Goal: Check status: Check status

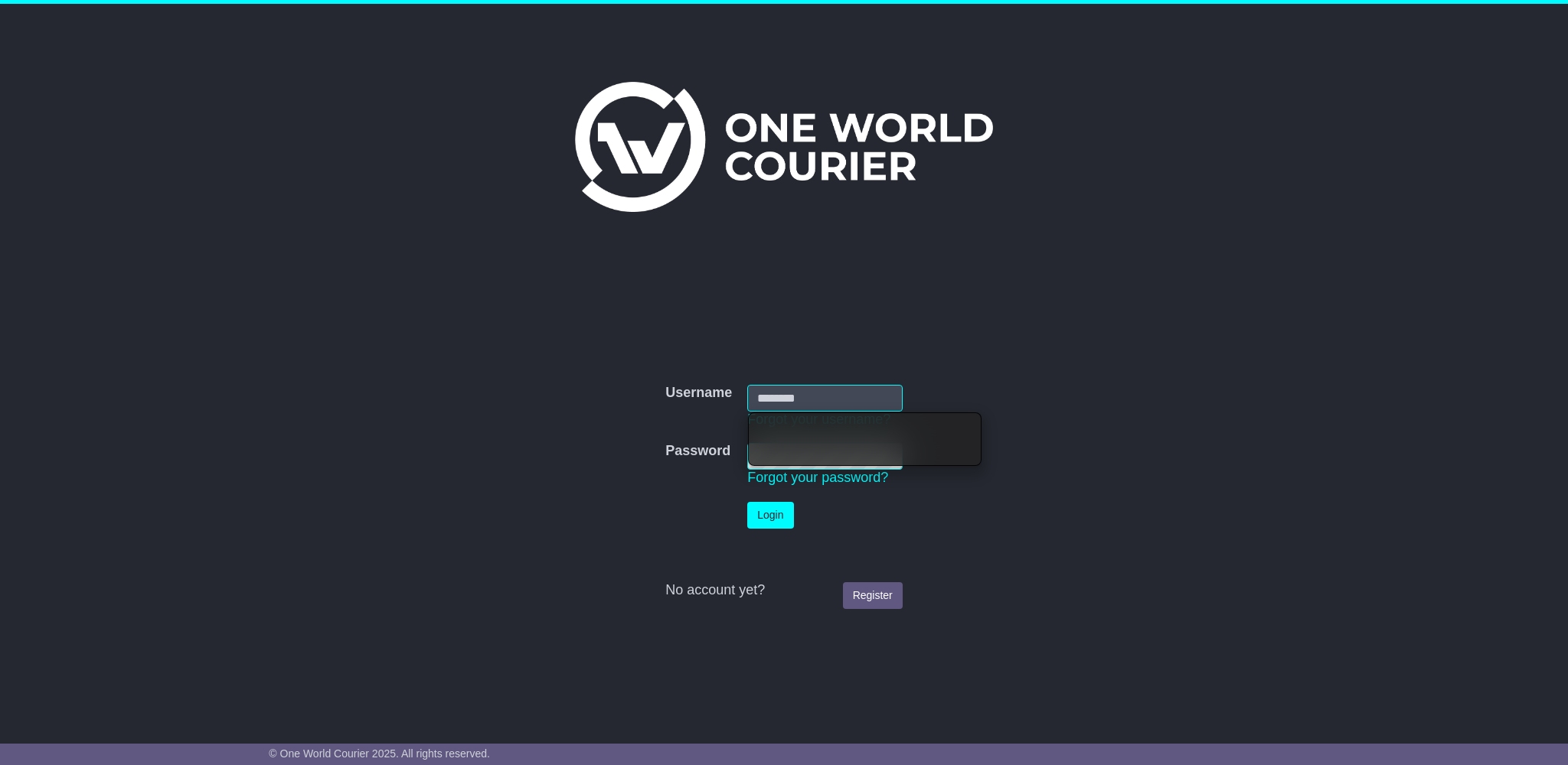
type input "**********"
drag, startPoint x: 783, startPoint y: 520, endPoint x: 795, endPoint y: 508, distance: 17.0
click at [783, 520] on button "Login" at bounding box center [769, 515] width 46 height 27
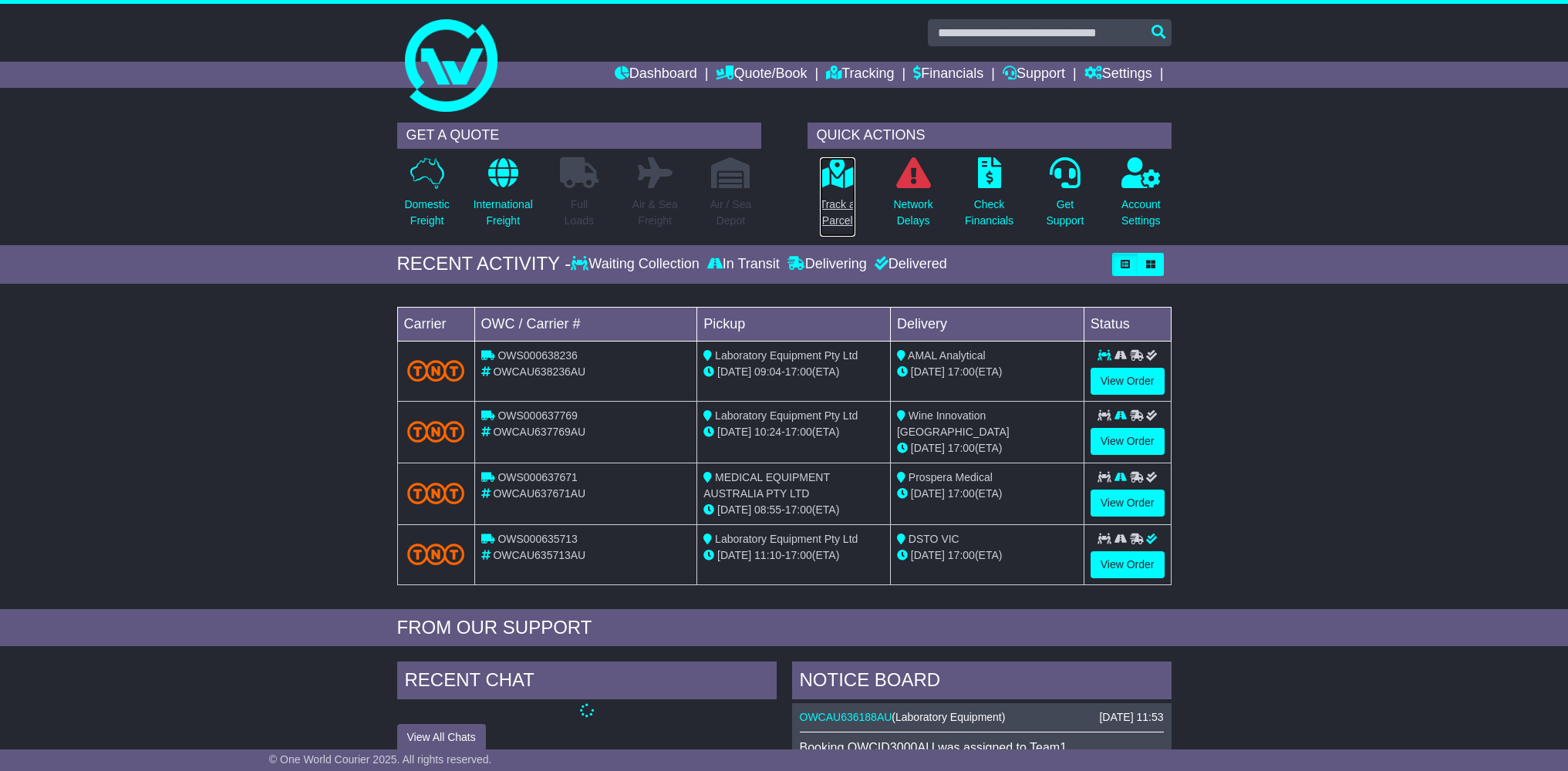
click at [835, 182] on icon at bounding box center [837, 173] width 35 height 31
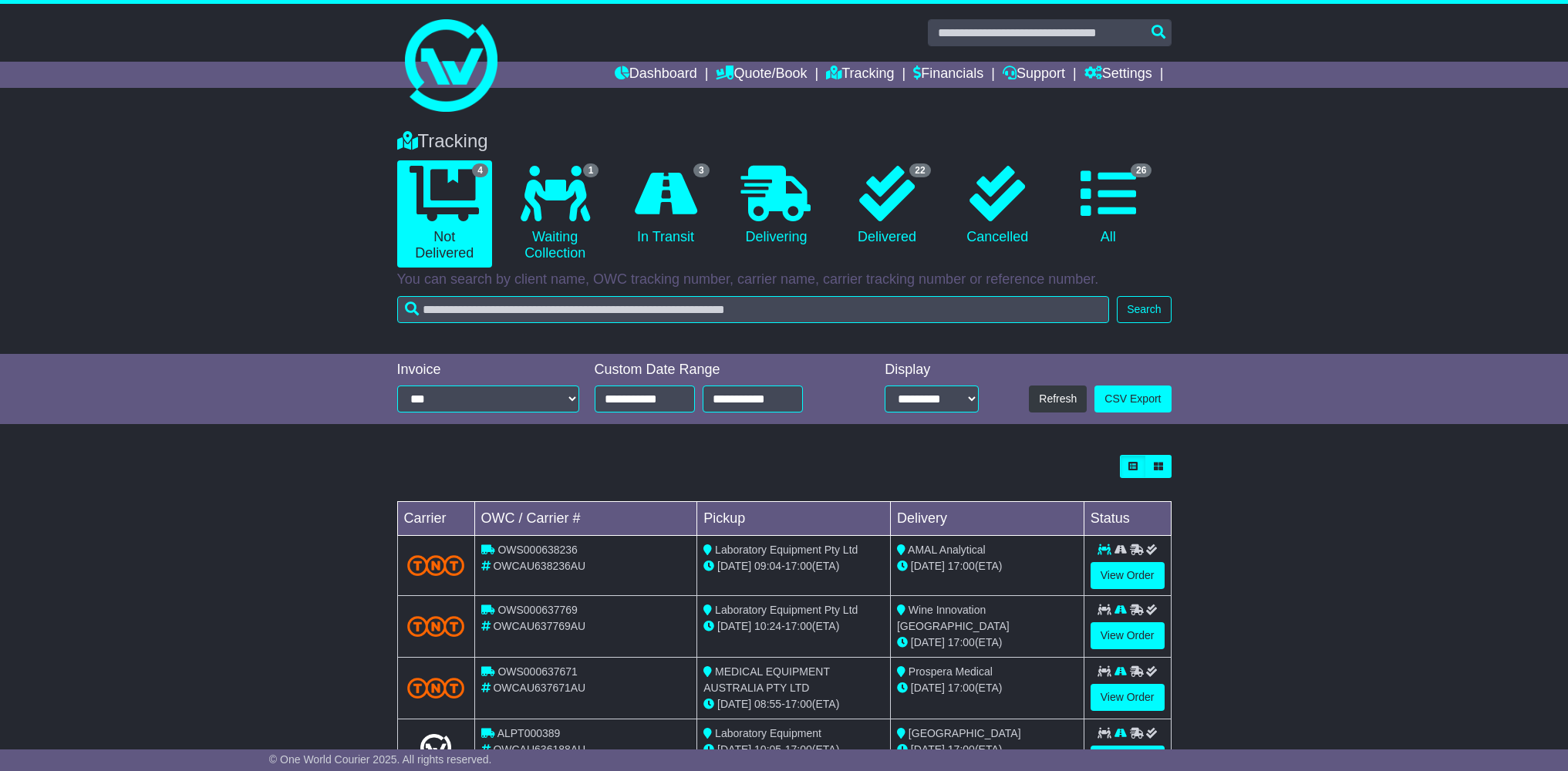
scroll to position [64, 0]
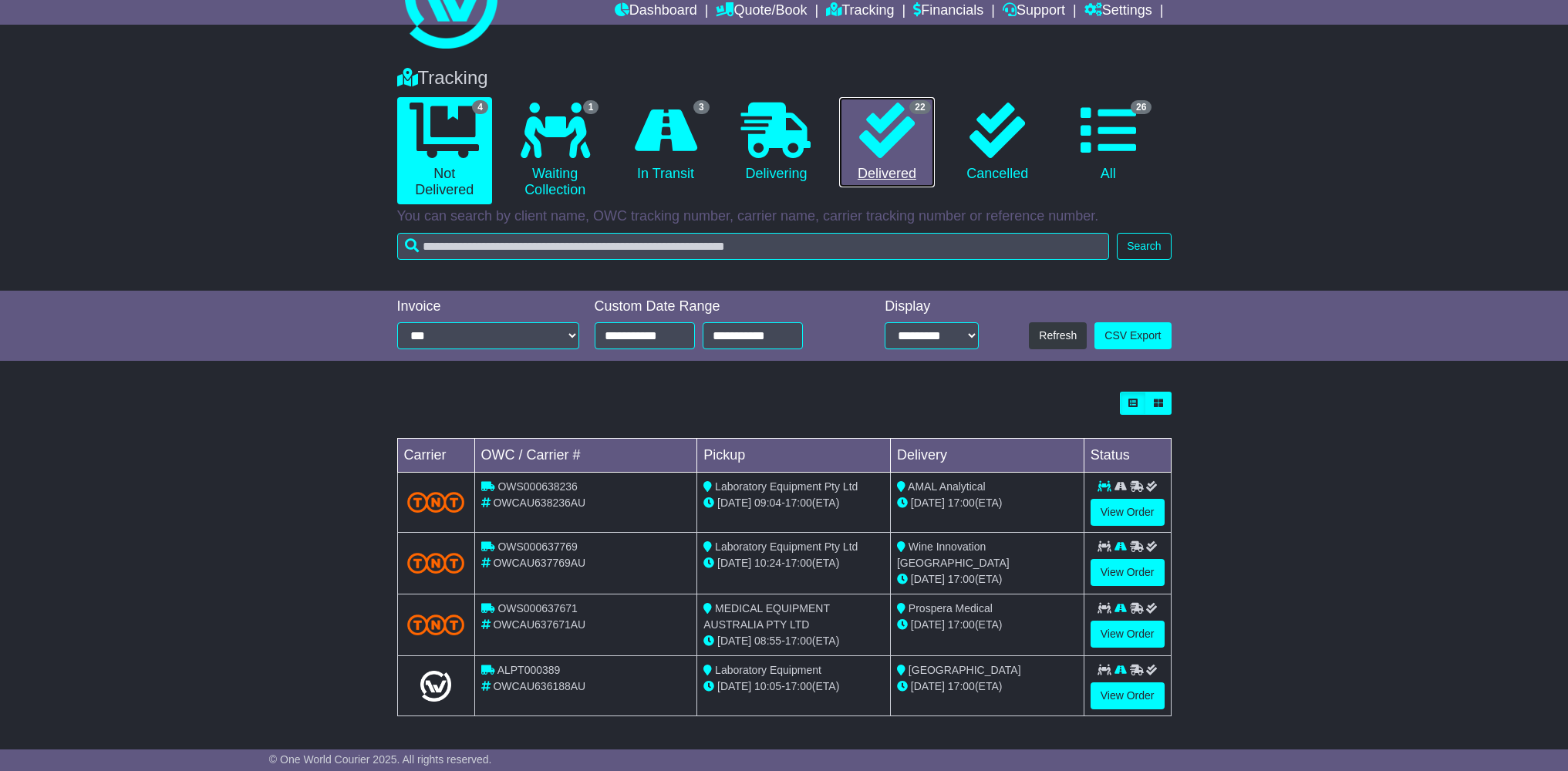
click at [890, 166] on link "22 Delivered" at bounding box center [886, 143] width 95 height 91
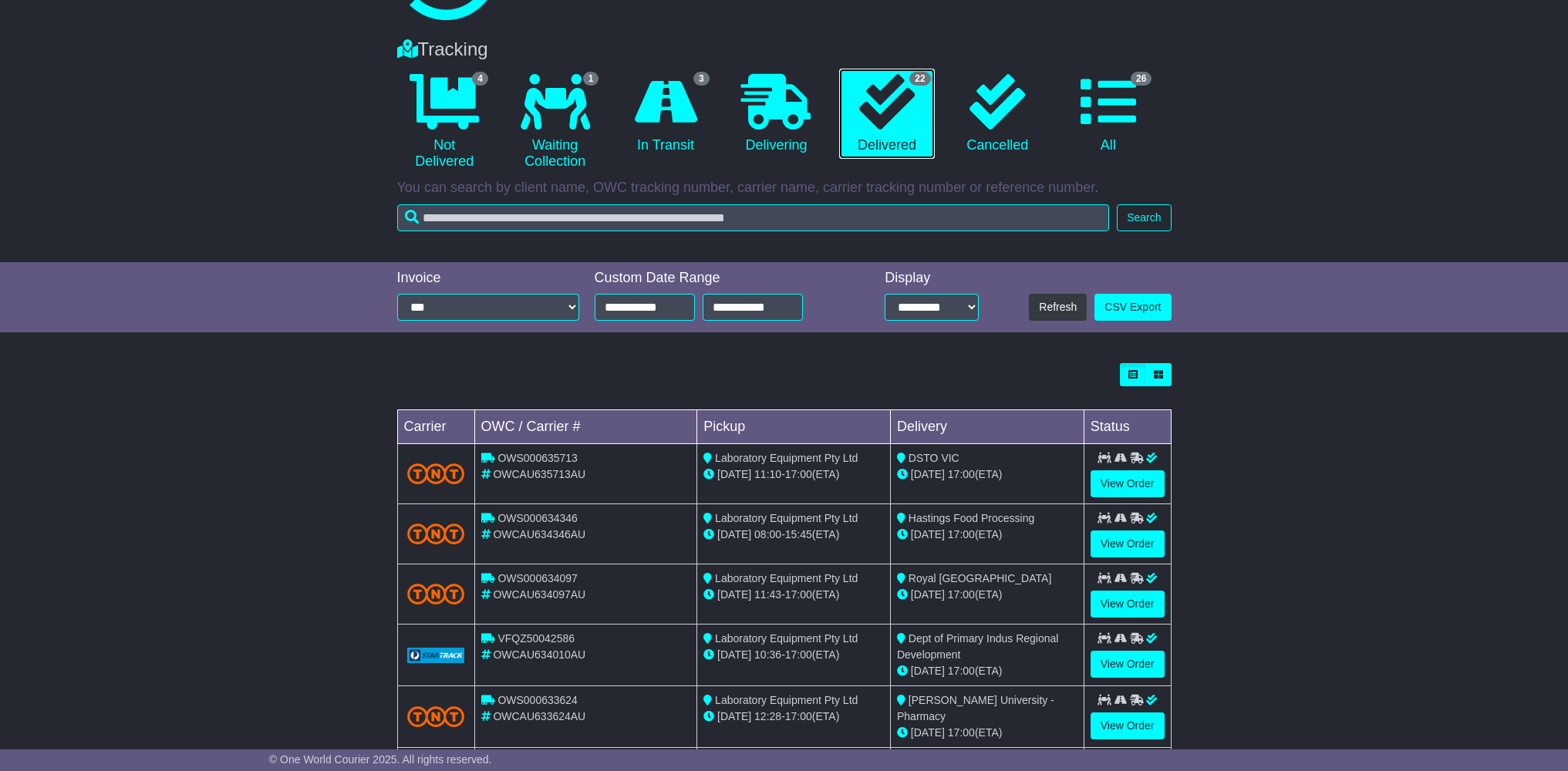
scroll to position [0, 0]
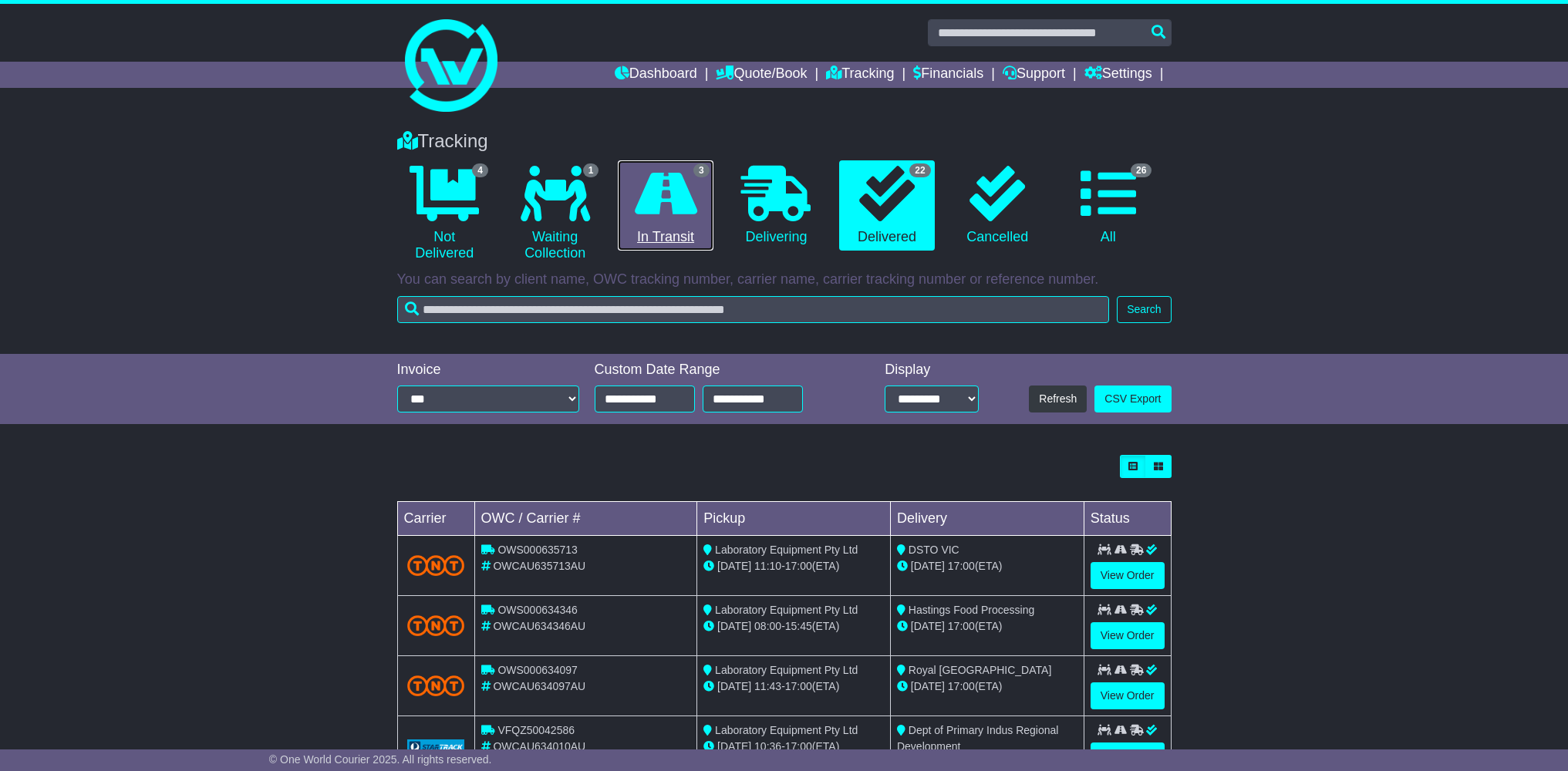
click at [664, 203] on icon at bounding box center [666, 193] width 63 height 55
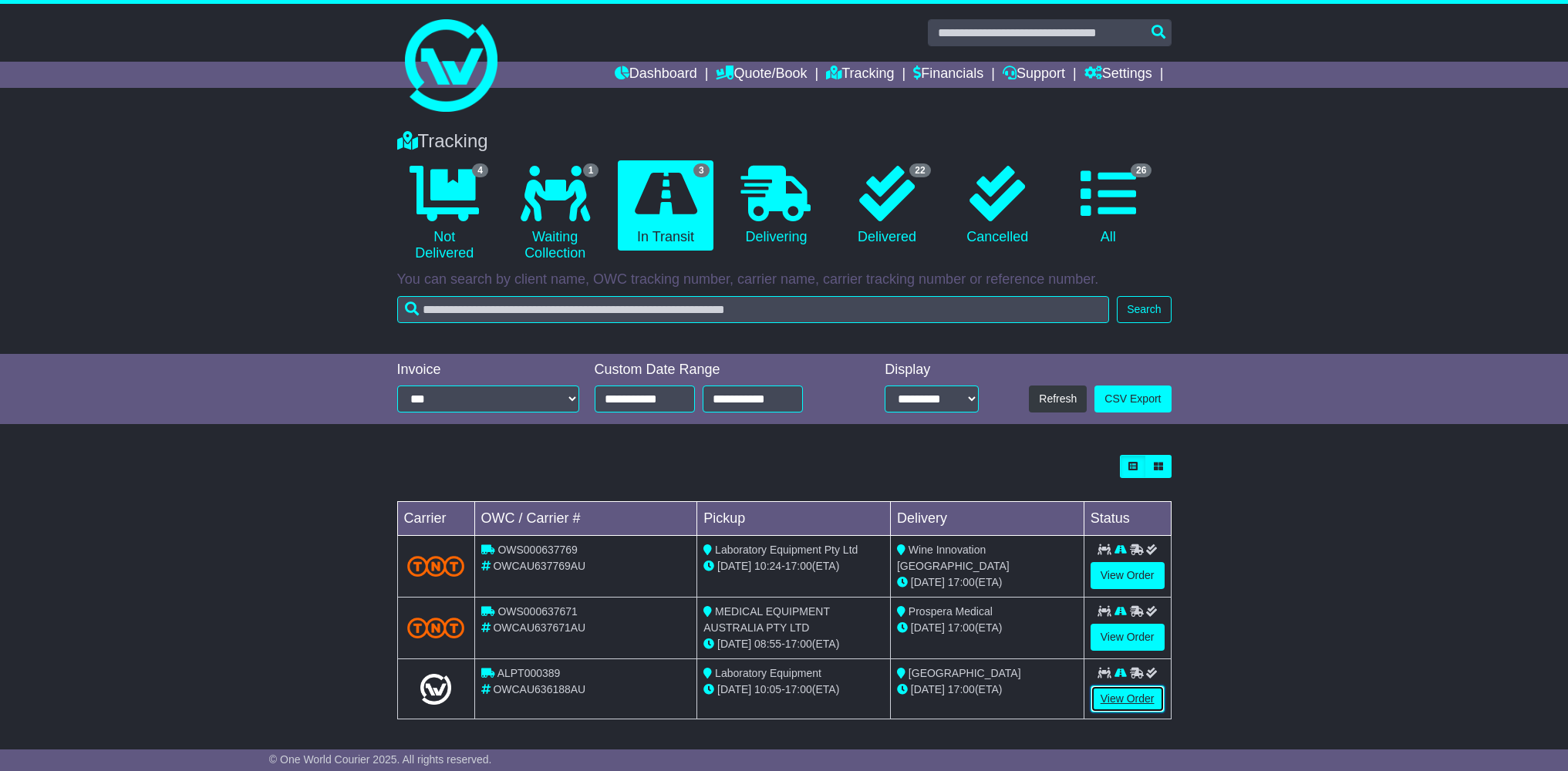
click at [1124, 700] on link "View Order" at bounding box center [1127, 698] width 74 height 27
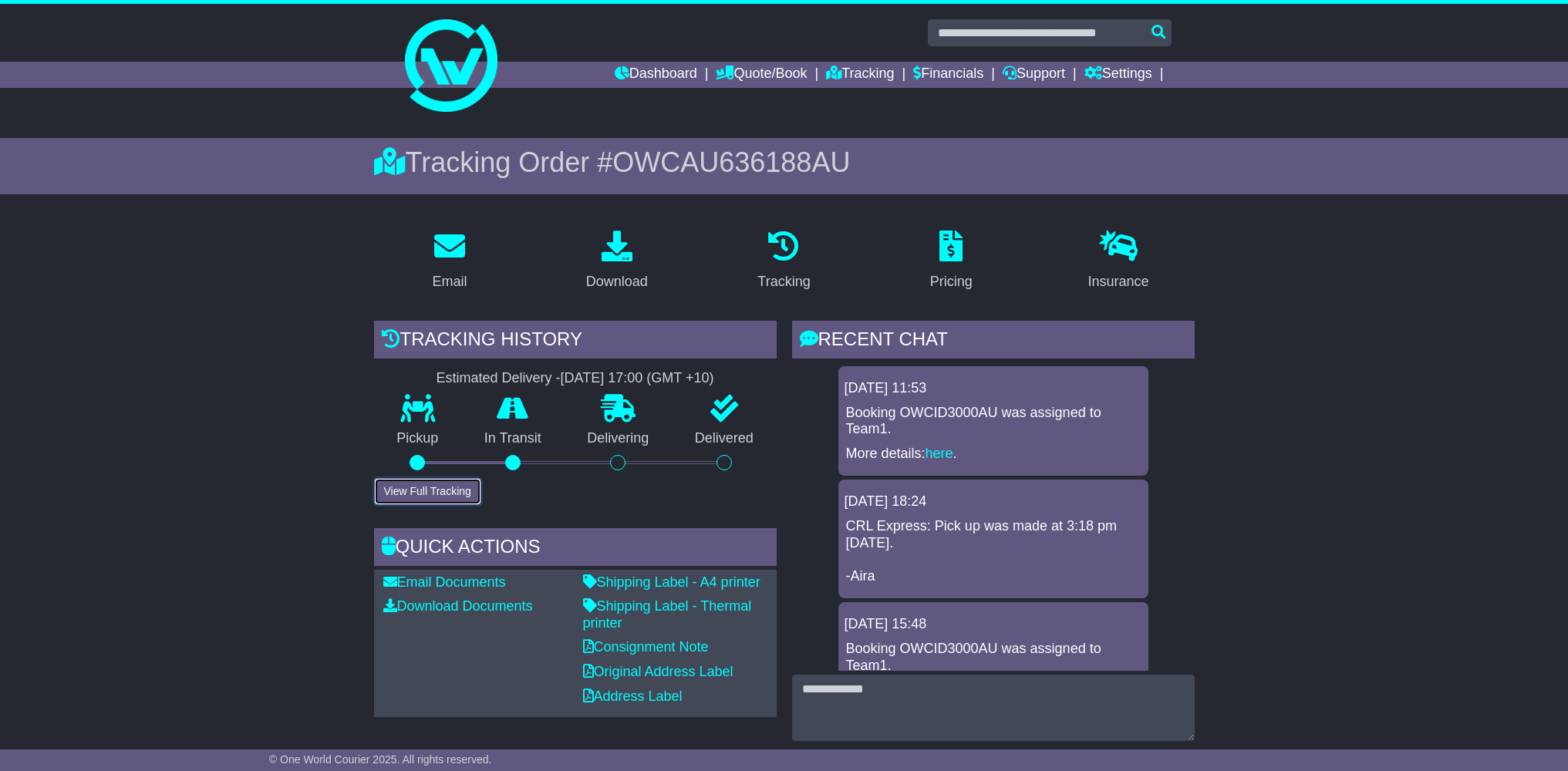
click at [427, 499] on button "View Full Tracking" at bounding box center [427, 491] width 107 height 27
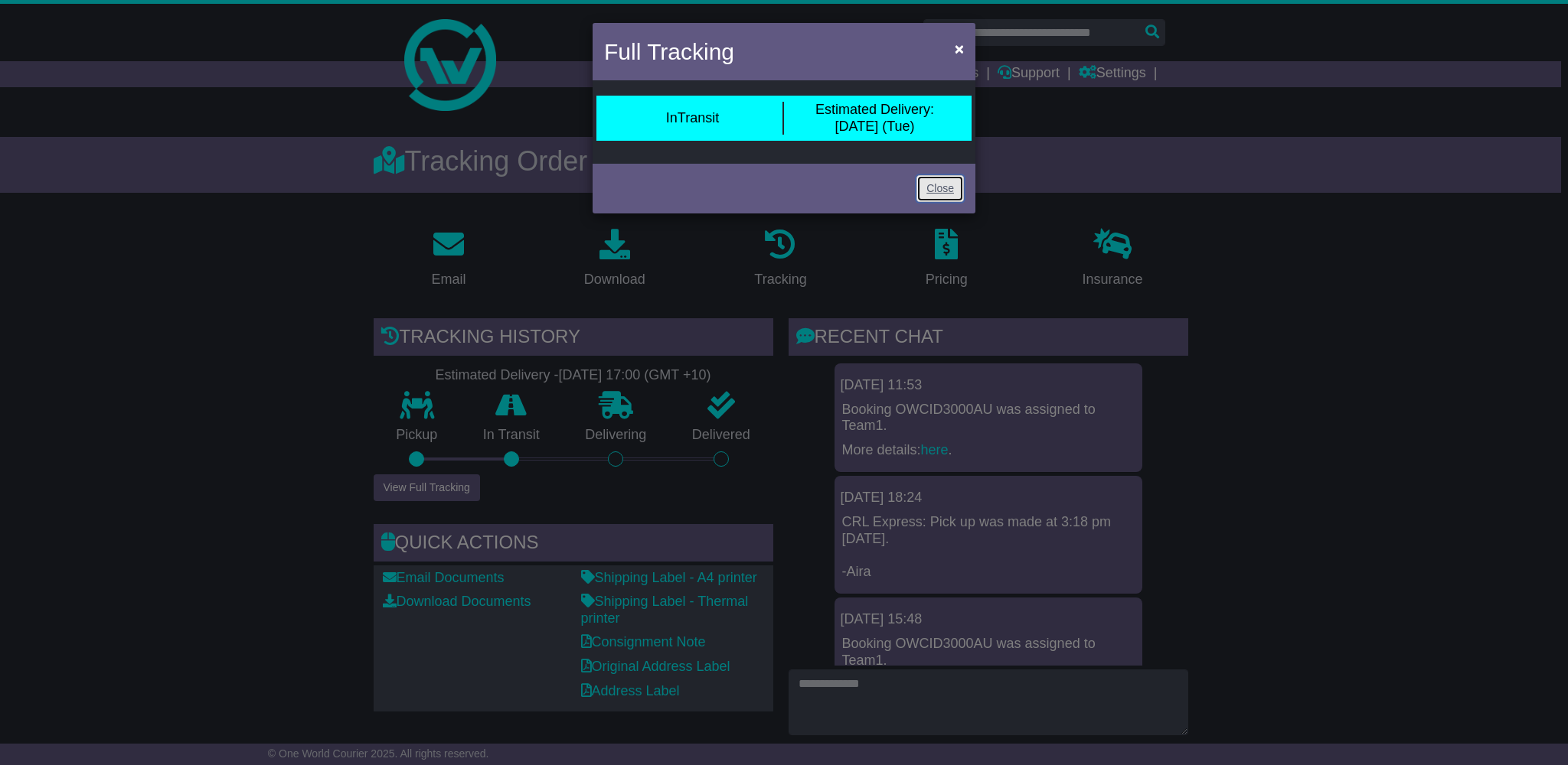
click at [935, 182] on link "Close" at bounding box center [940, 188] width 48 height 27
